Goal: Entertainment & Leisure: Consume media (video, audio)

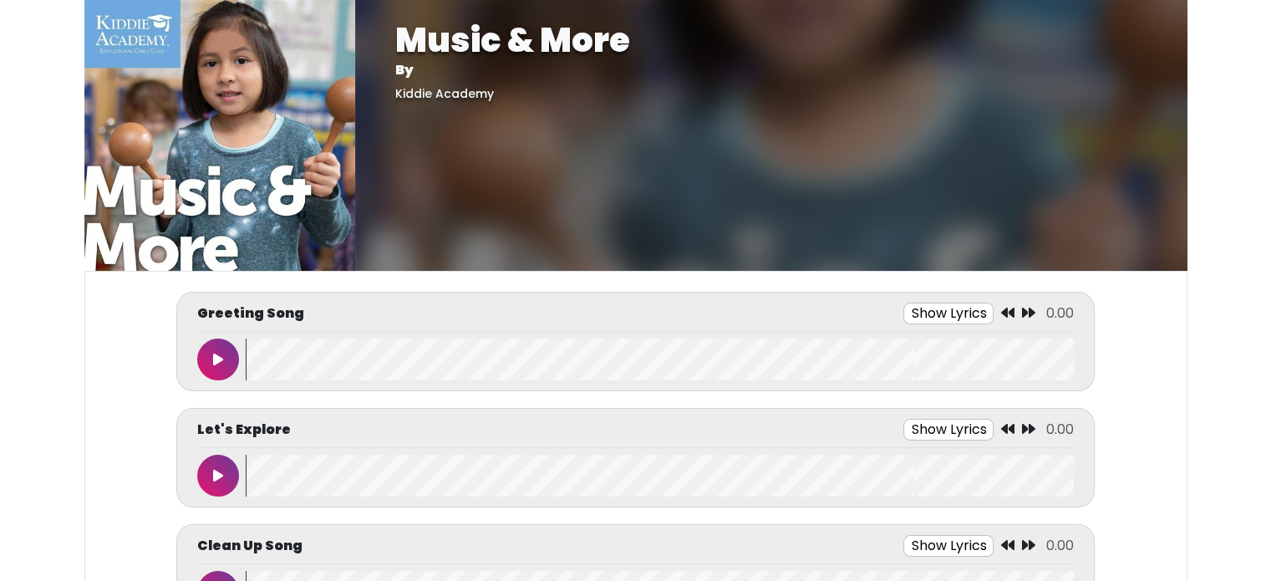
click at [221, 362] on icon at bounding box center [218, 359] width 10 height 13
click at [897, 317] on button "Show Lyrics" at bounding box center [922, 313] width 90 height 22
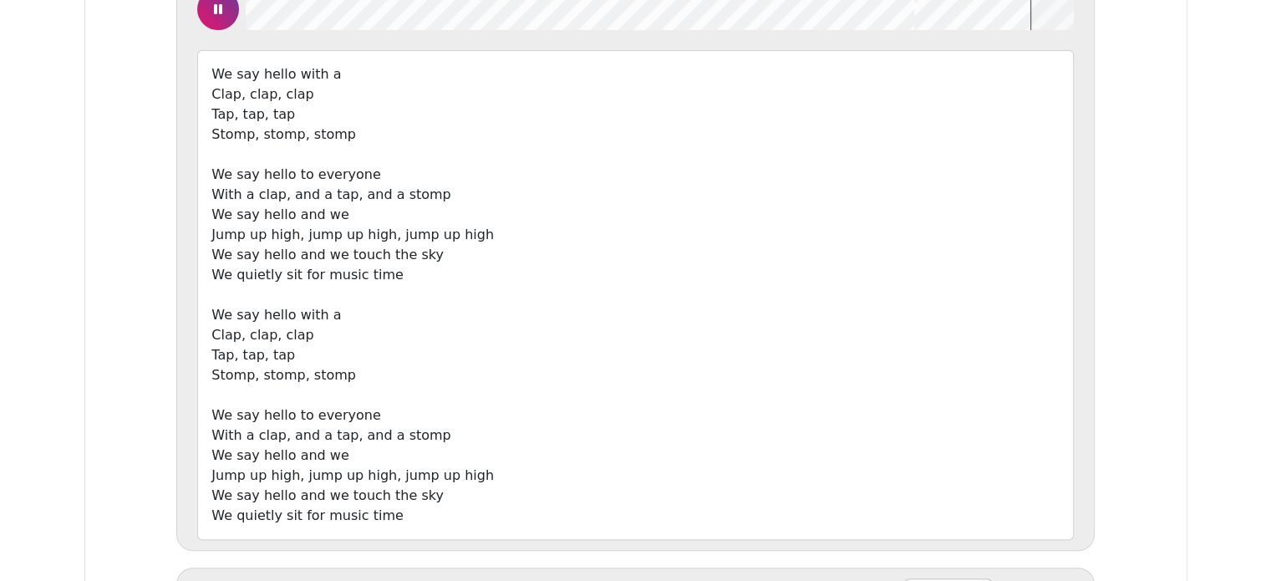
scroll to position [339, 0]
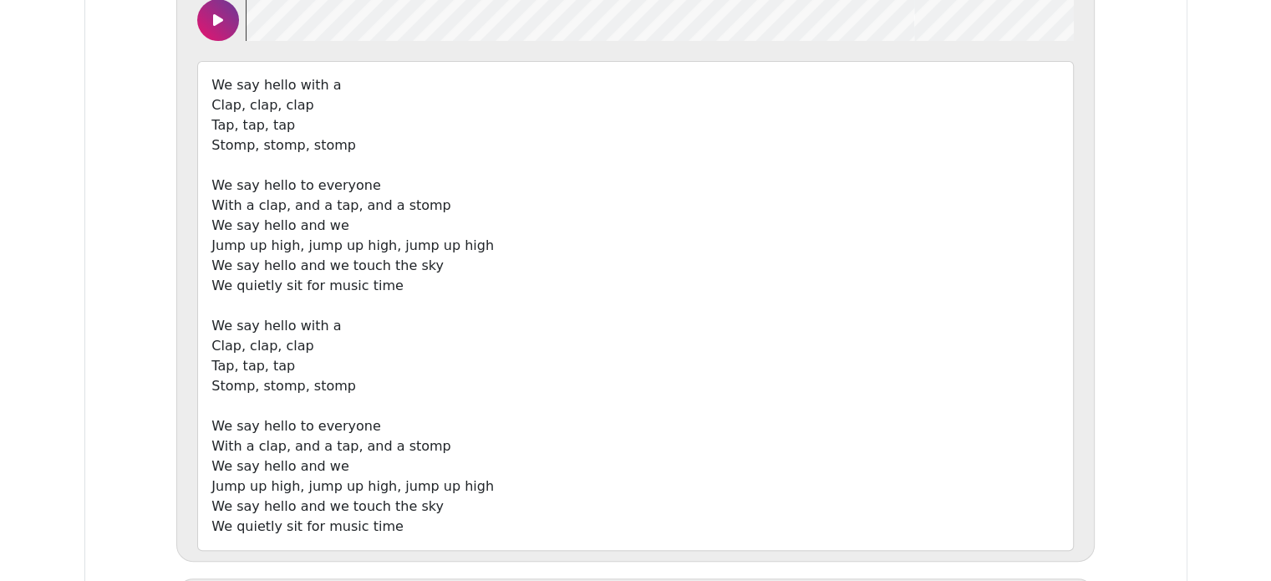
click at [216, 19] on icon at bounding box center [218, 19] width 10 height 13
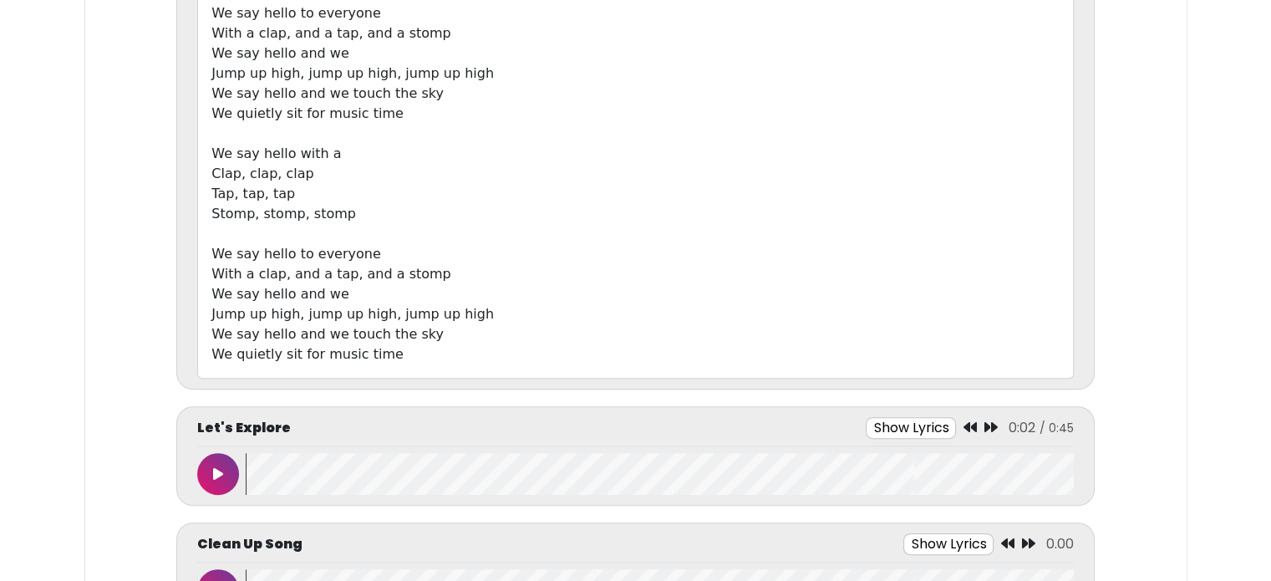
scroll to position [516, 0]
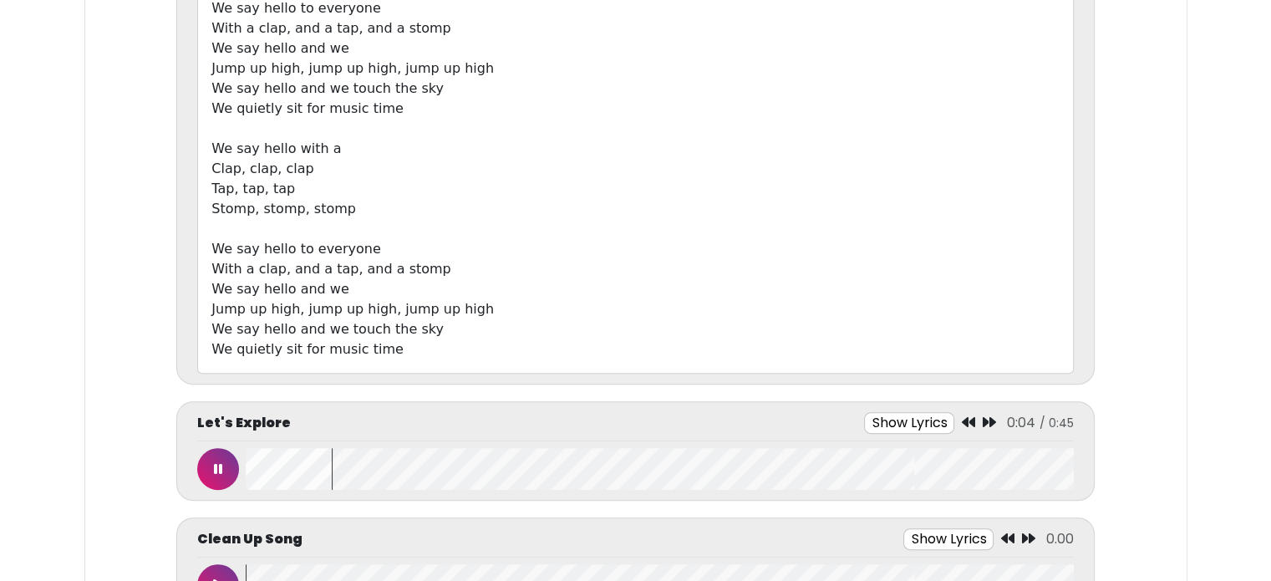
click at [890, 419] on button "Show Lyrics" at bounding box center [909, 423] width 90 height 22
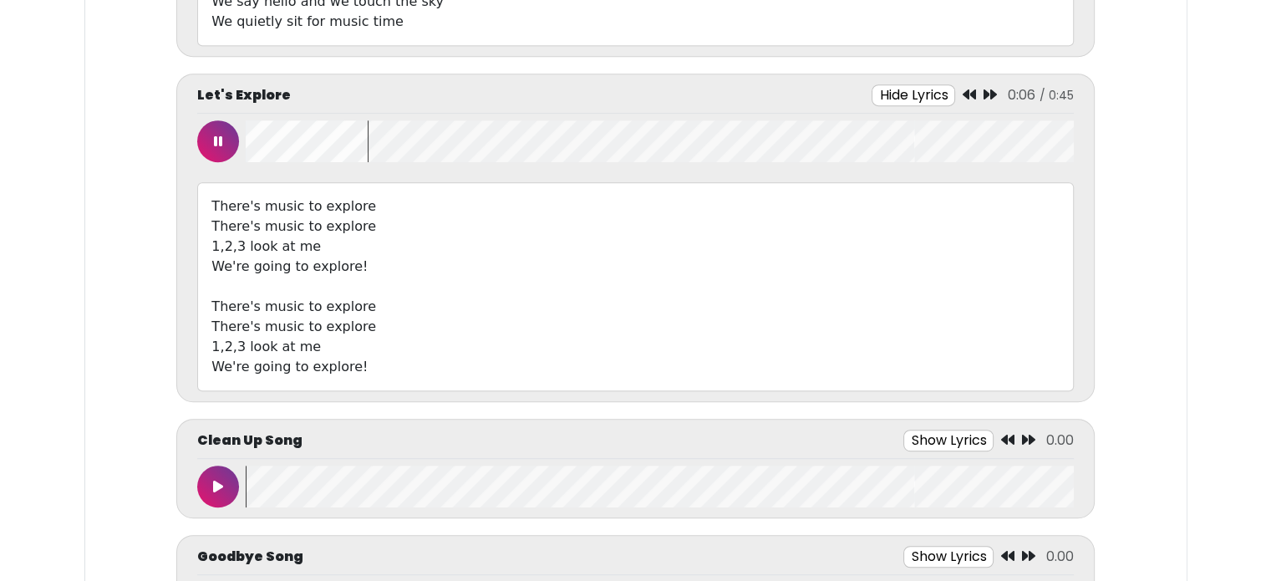
scroll to position [842, 0]
click at [214, 145] on icon at bounding box center [218, 142] width 8 height 13
drag, startPoint x: 398, startPoint y: 134, endPoint x: 278, endPoint y: 131, distance: 119.5
click at [262, 136] on wave at bounding box center [659, 143] width 827 height 42
click at [212, 495] on button at bounding box center [218, 488] width 42 height 42
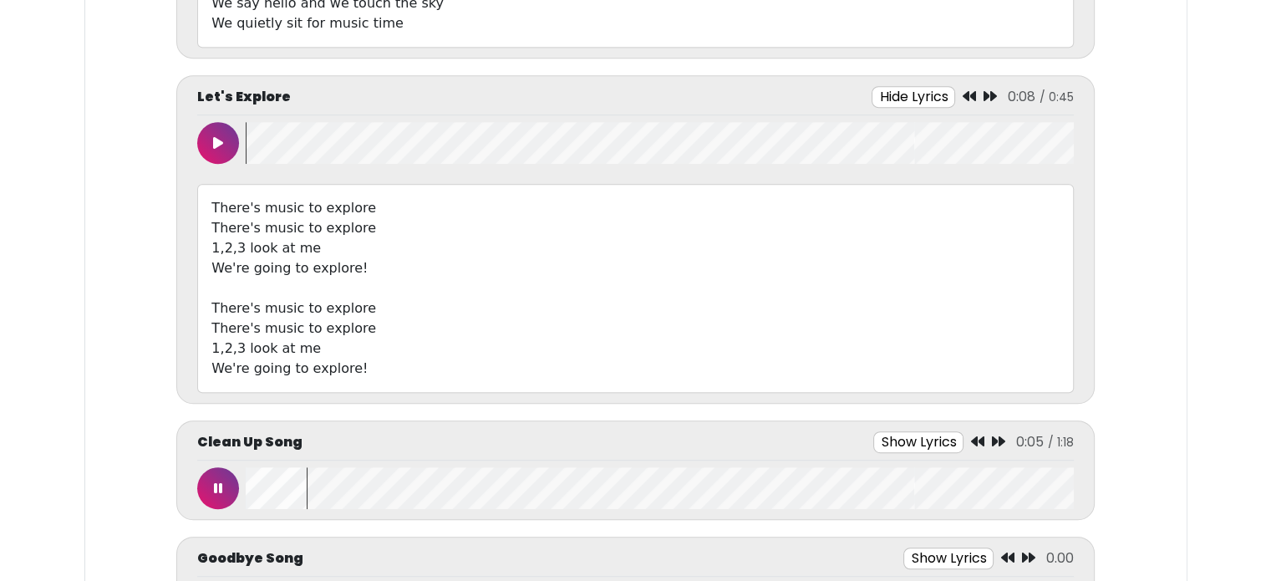
click at [233, 141] on button at bounding box center [218, 143] width 42 height 42
click at [936, 438] on button "Show Lyrics" at bounding box center [918, 442] width 90 height 22
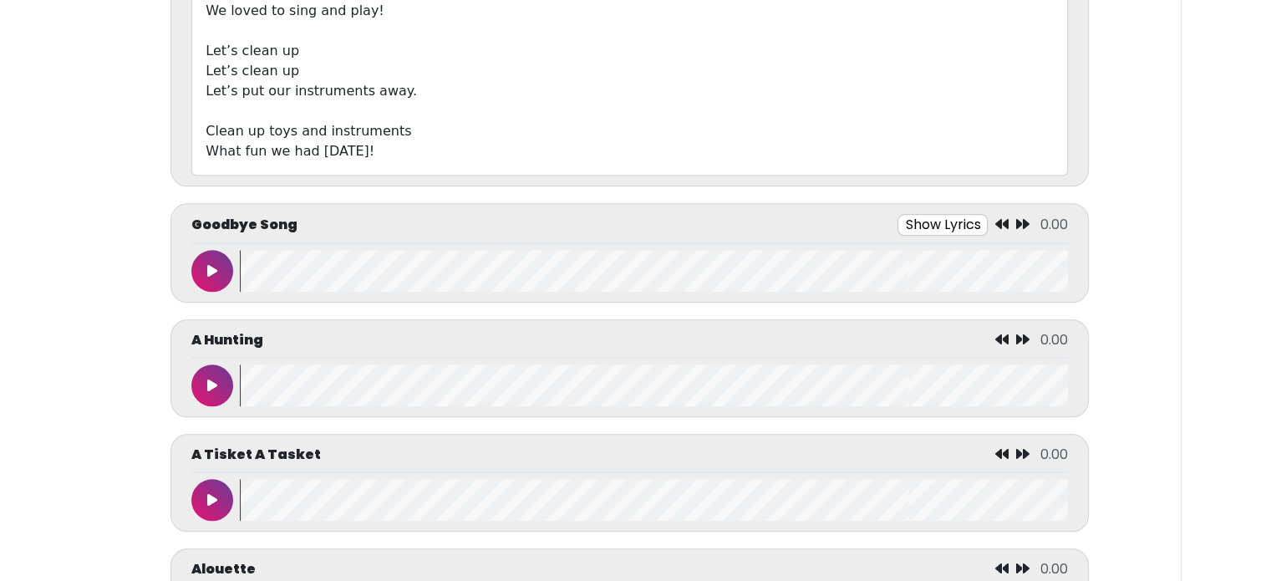
scroll to position [1767, 0]
click at [933, 220] on button "Show Lyrics" at bounding box center [942, 223] width 90 height 22
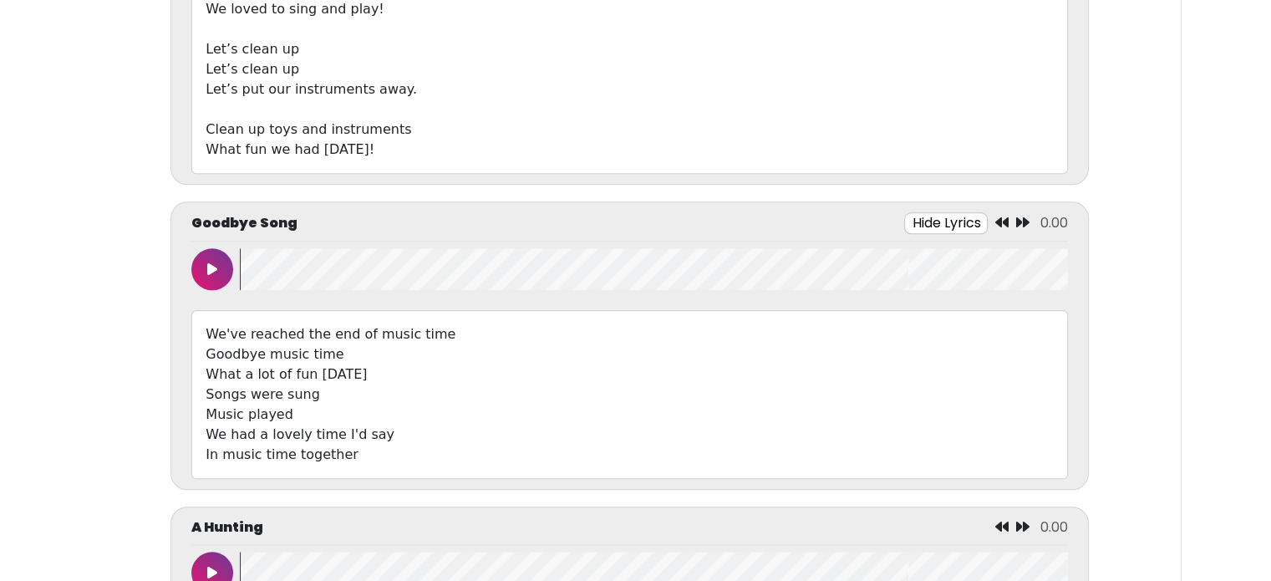
click at [204, 265] on button at bounding box center [212, 269] width 42 height 42
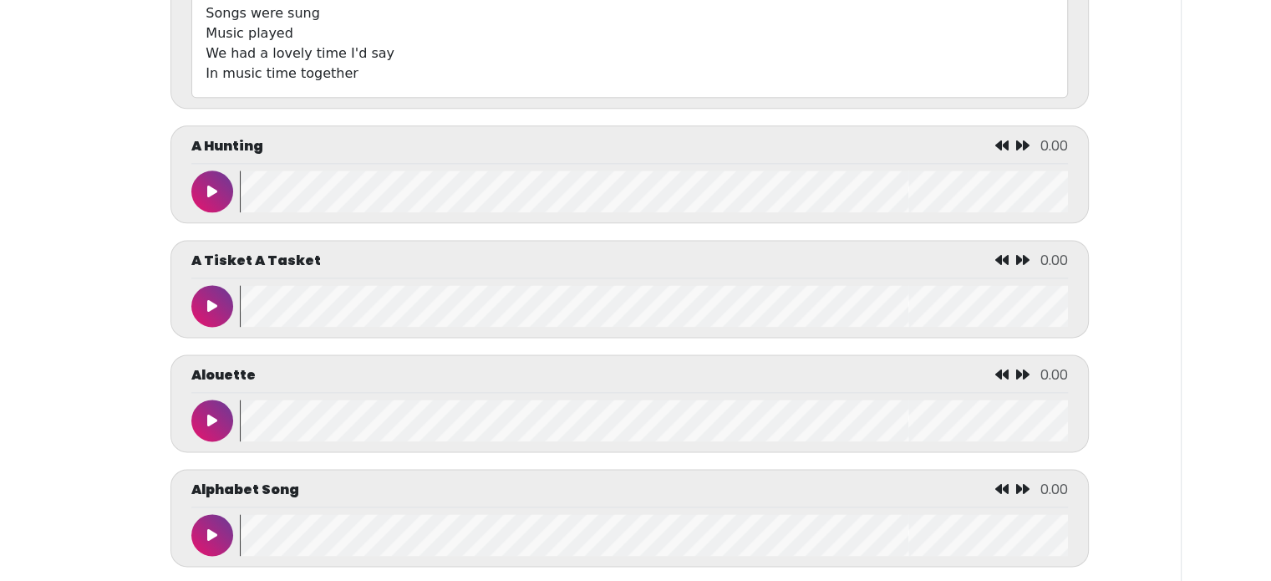
scroll to position [2151, 0]
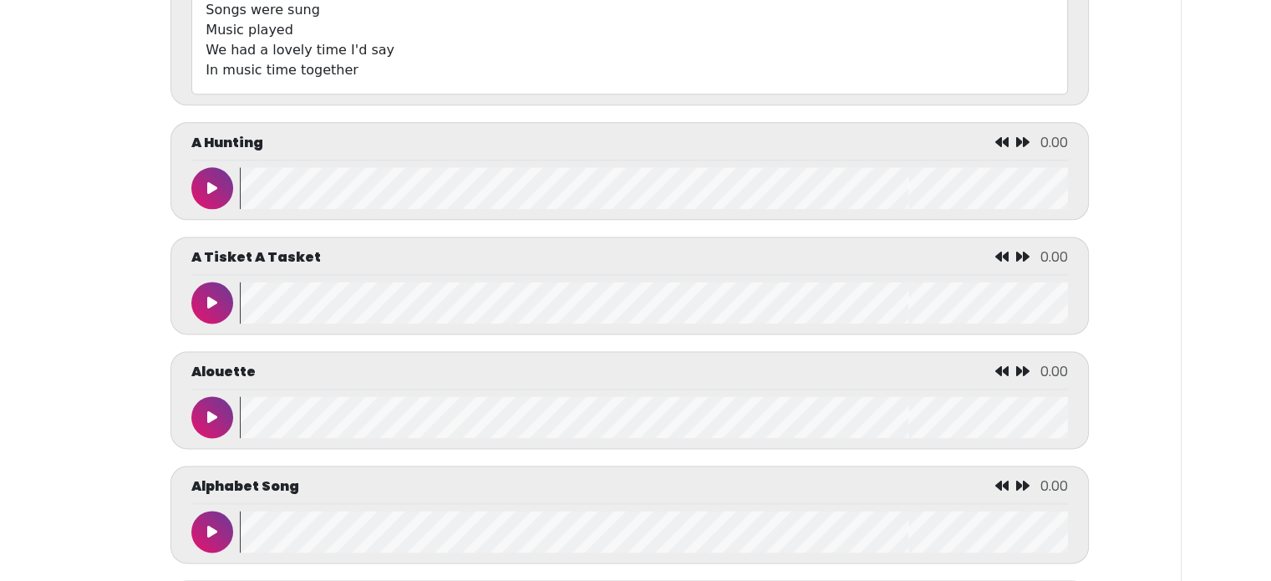
click at [211, 282] on button at bounding box center [212, 303] width 42 height 42
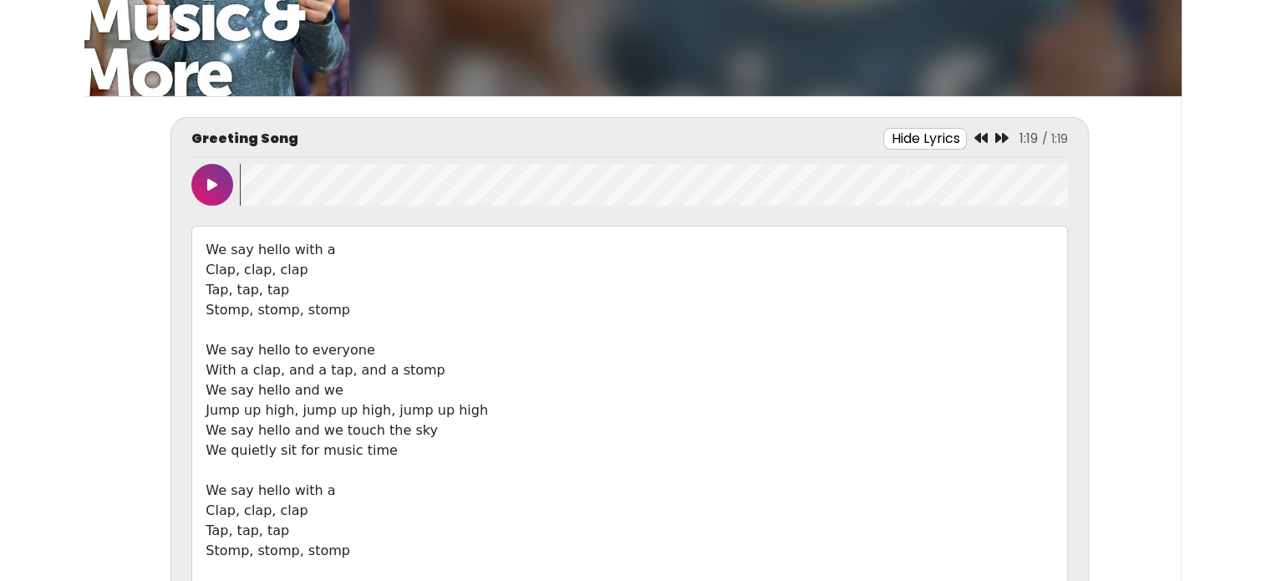
scroll to position [0, 0]
